Goal: Find specific page/section: Find specific page/section

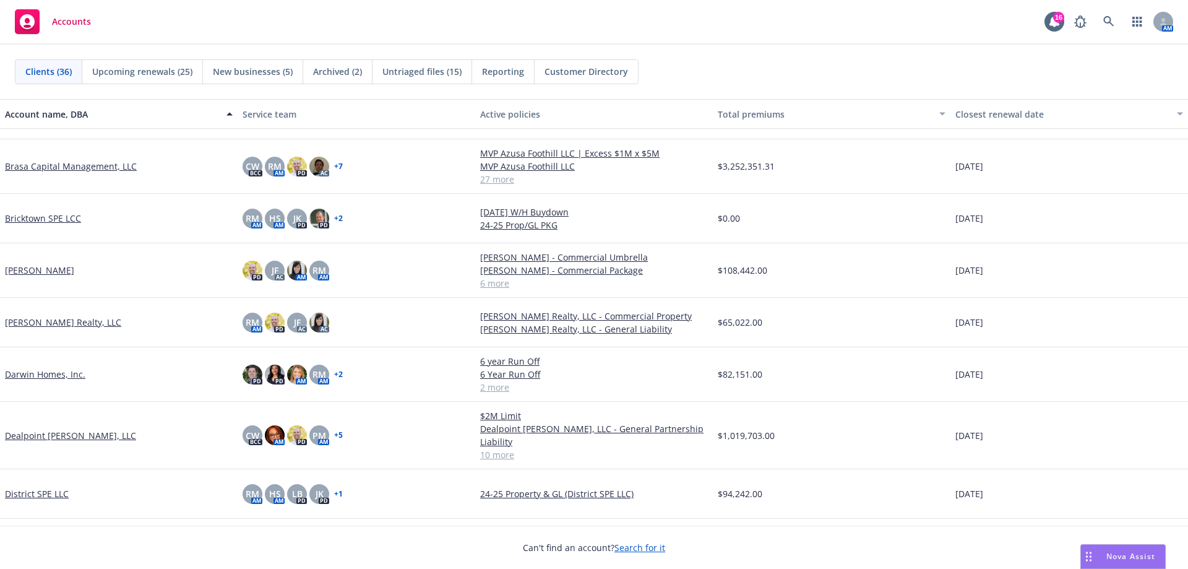
scroll to position [186, 0]
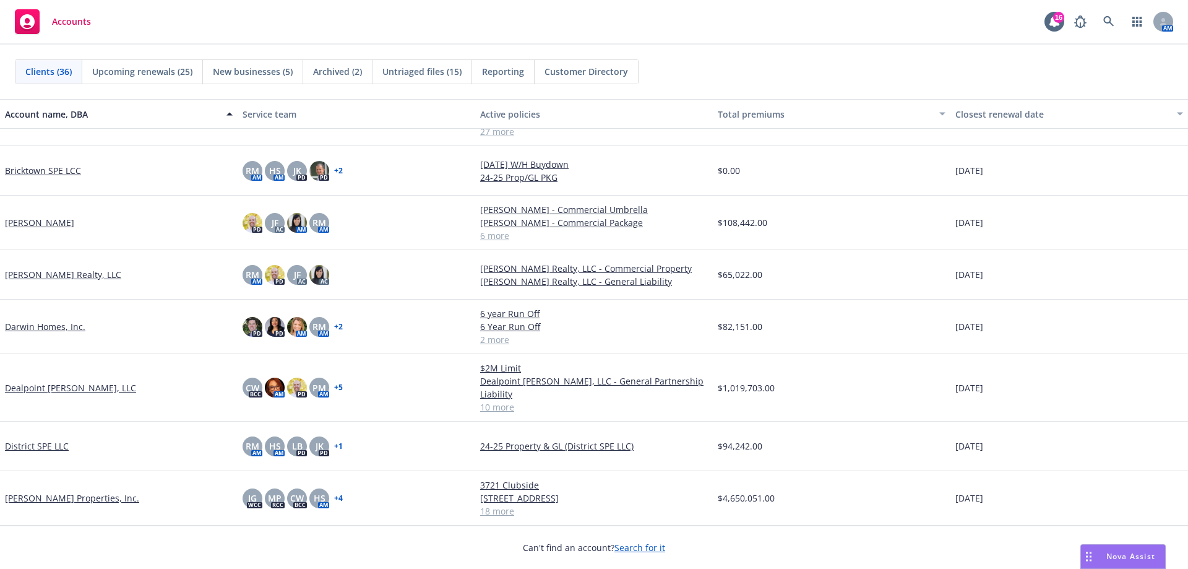
click at [72, 382] on link "Dealpoint [PERSON_NAME], LLC" at bounding box center [70, 387] width 131 height 13
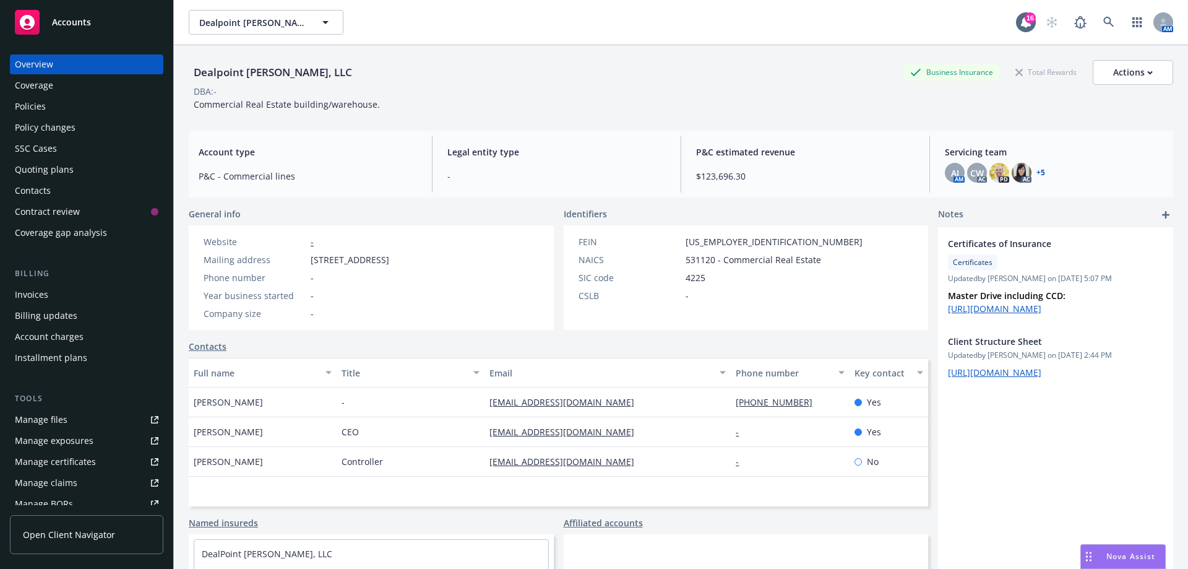
click at [36, 296] on div "Invoices" at bounding box center [31, 295] width 33 height 20
